Goal: Check status

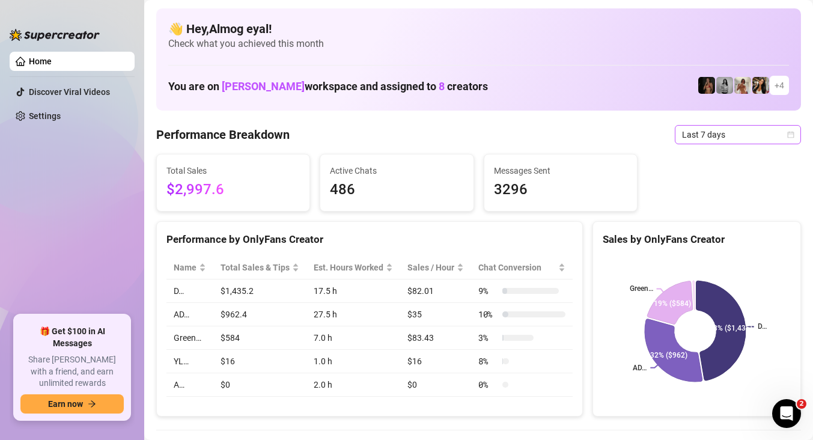
click at [707, 133] on span "Last 7 days" at bounding box center [738, 135] width 112 height 18
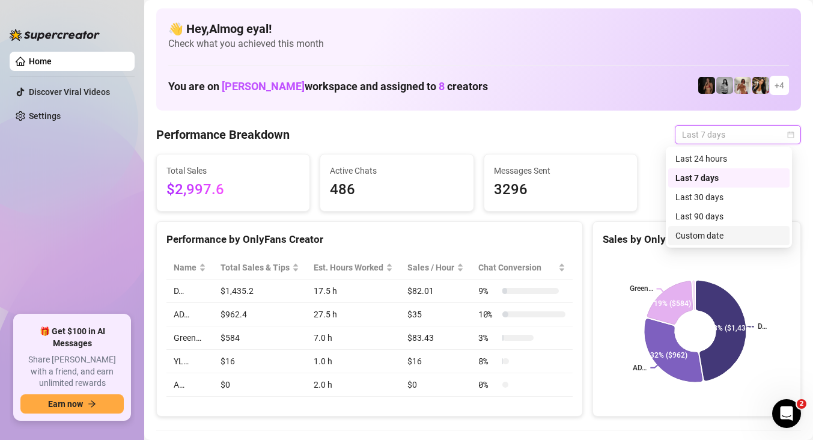
click at [730, 239] on div "Custom date" at bounding box center [728, 235] width 107 height 13
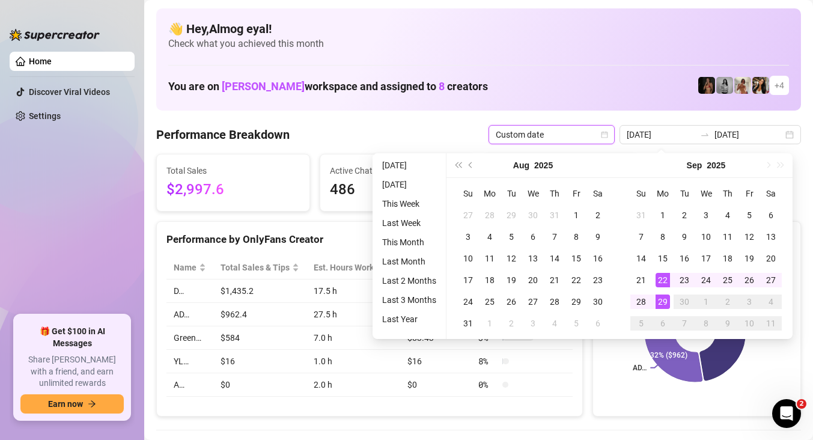
type input "[DATE]"
click at [666, 304] on div "29" at bounding box center [662, 301] width 14 height 14
click at [666, 303] on div "29" at bounding box center [662, 301] width 14 height 14
type input "[DATE]"
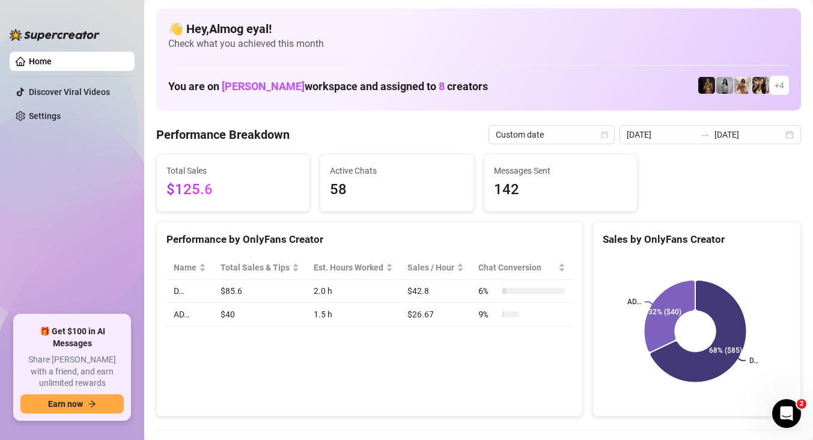
click at [345, 38] on span "Check what you achieved this month" at bounding box center [478, 43] width 620 height 13
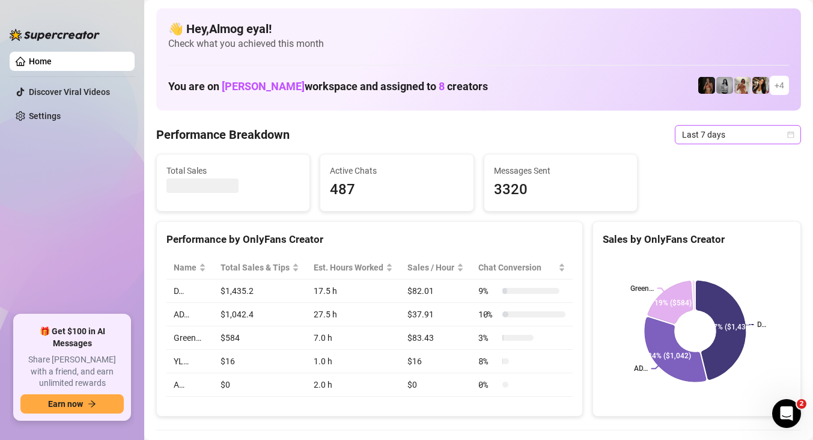
click at [703, 137] on span "Last 7 days" at bounding box center [738, 135] width 112 height 18
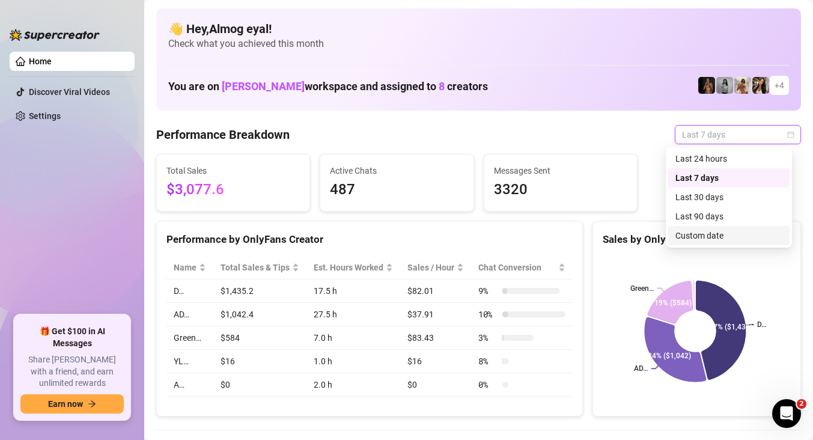
click at [691, 231] on div "Custom date" at bounding box center [728, 235] width 107 height 13
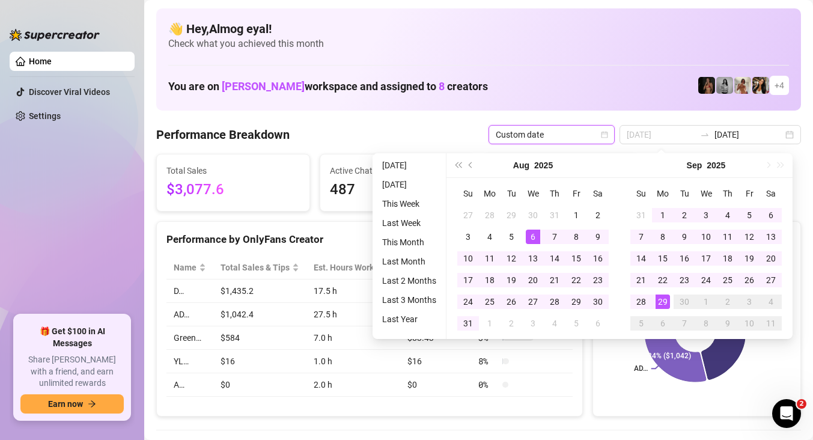
type input "[DATE]"
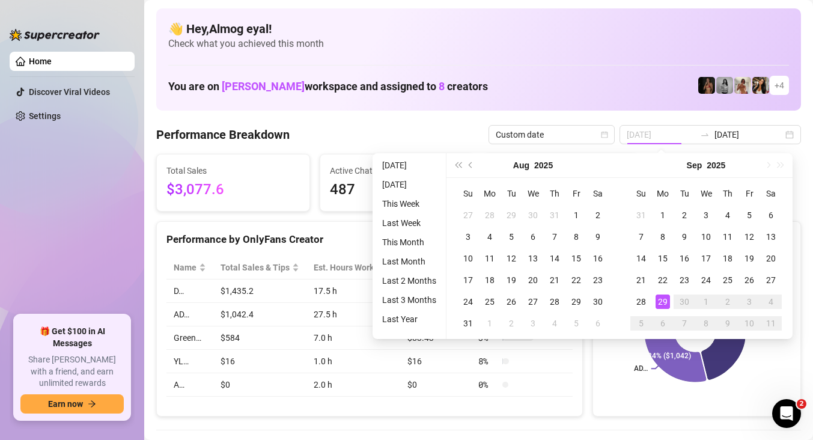
click at [664, 299] on div "29" at bounding box center [662, 301] width 14 height 14
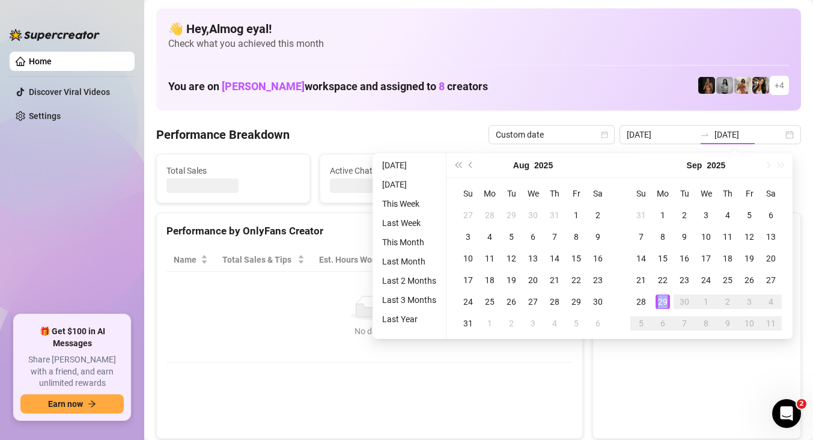
type input "[DATE]"
